Goal: Task Accomplishment & Management: Use online tool/utility

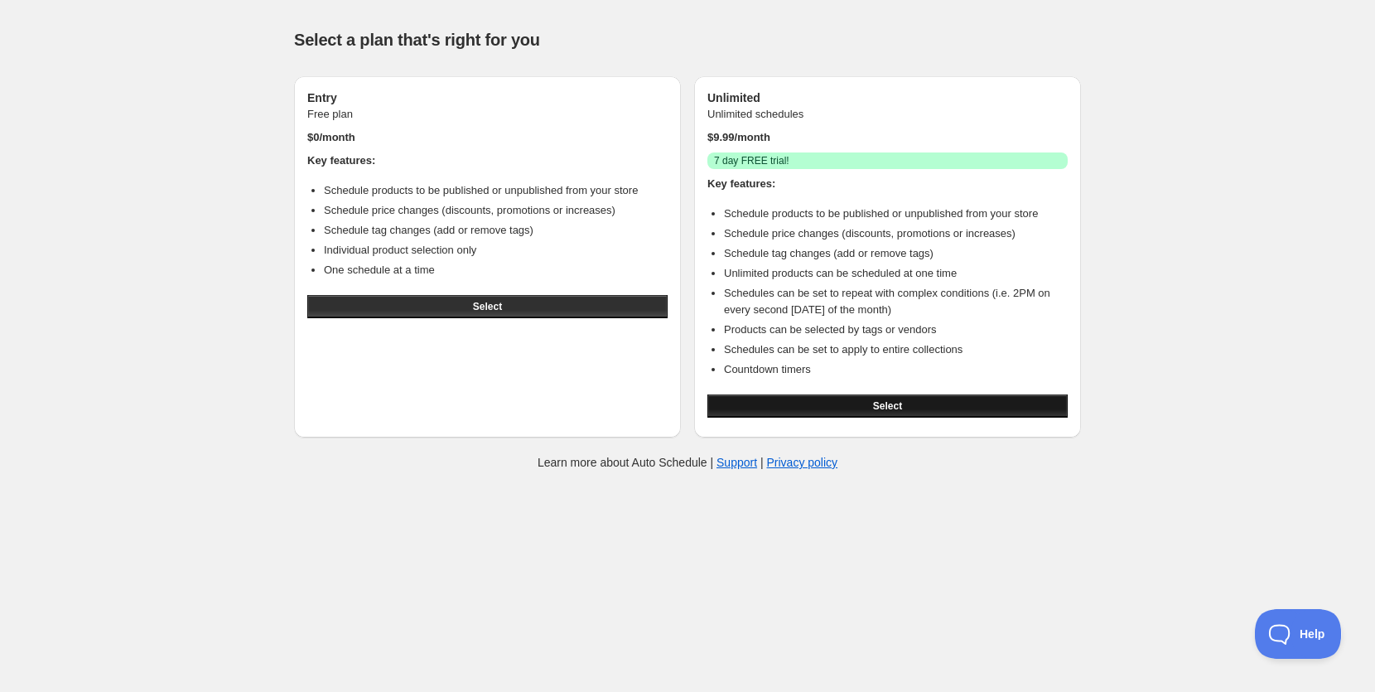
click at [827, 403] on button "Select" at bounding box center [887, 405] width 360 height 23
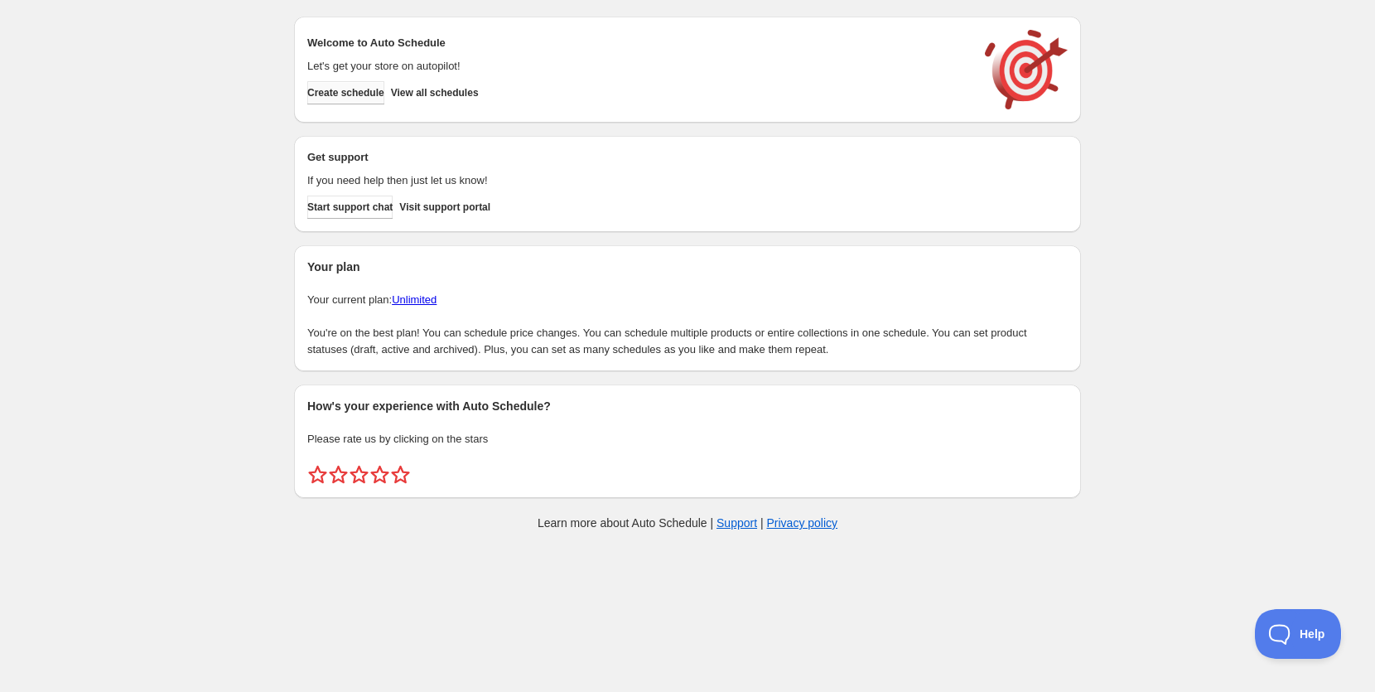
click at [360, 94] on span "Create schedule" at bounding box center [345, 92] width 77 height 13
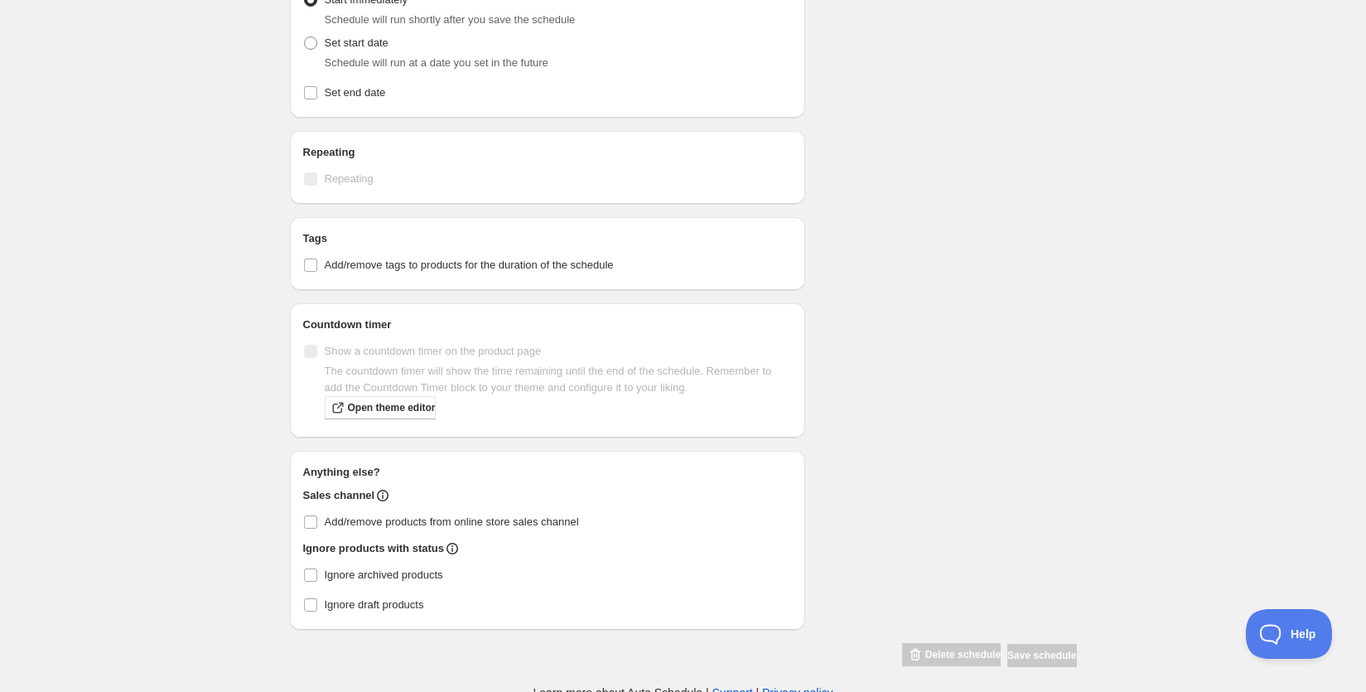
scroll to position [71, 0]
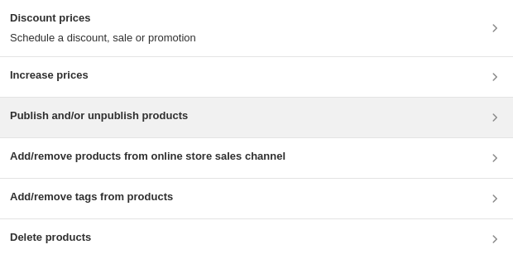
click at [218, 124] on div "Publish and/or unpublish products" at bounding box center [257, 118] width 494 height 20
